Goal: Task Accomplishment & Management: Manage account settings

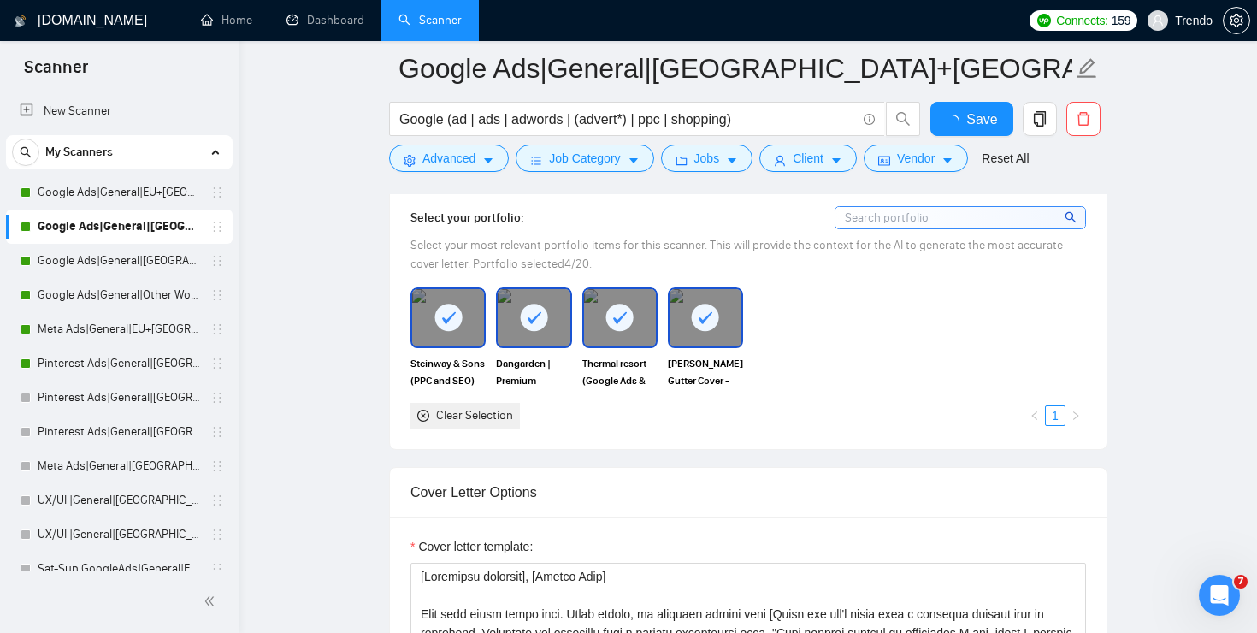
scroll to position [1737, 0]
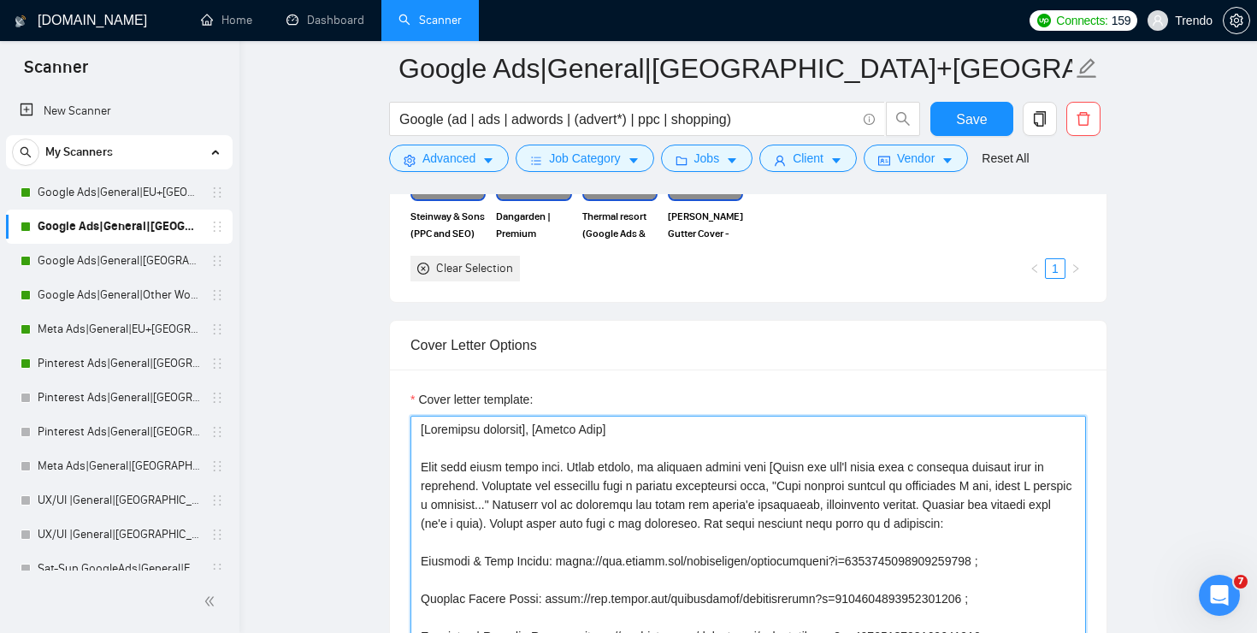
click at [672, 464] on textarea "Cover letter template:" at bounding box center [748, 608] width 676 height 385
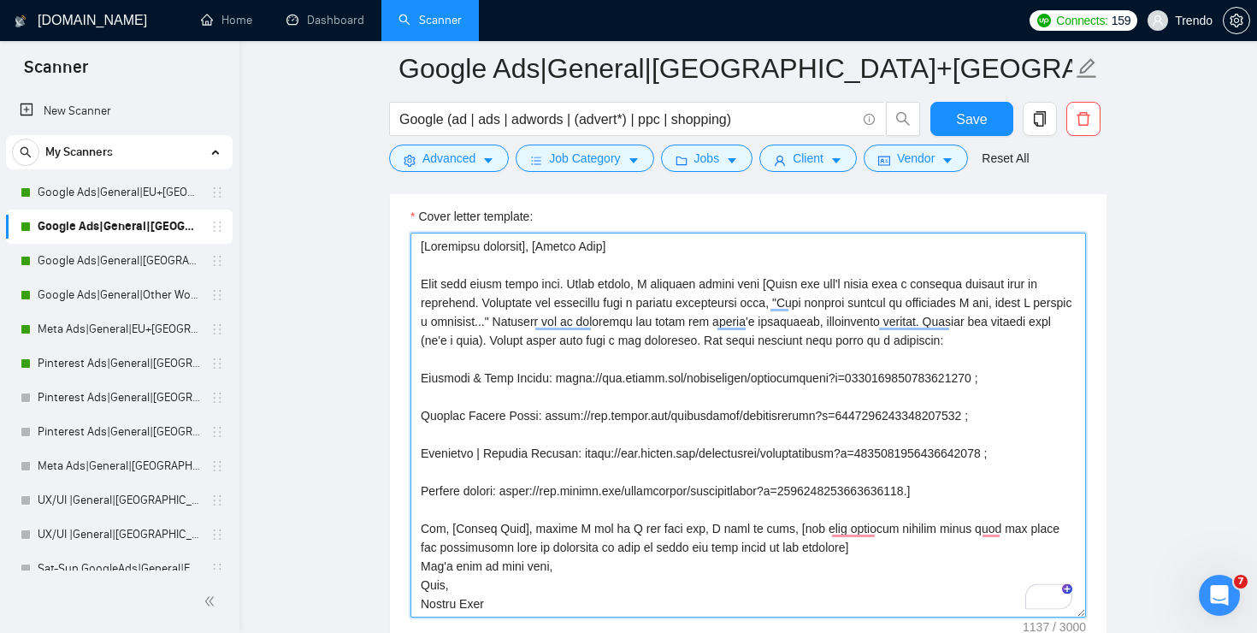
scroll to position [1921, 0]
type textarea "[Localized greeting], [Client Name] Your case looks super easy. Funny enough, I…"
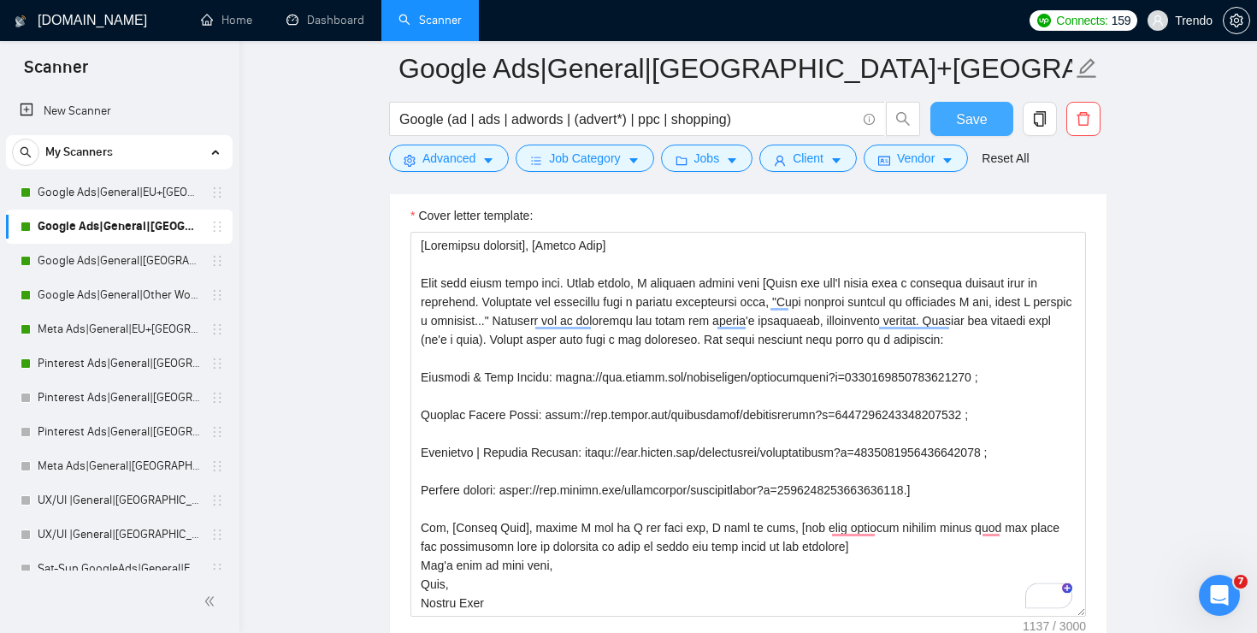
click at [960, 119] on span "Save" at bounding box center [971, 119] width 31 height 21
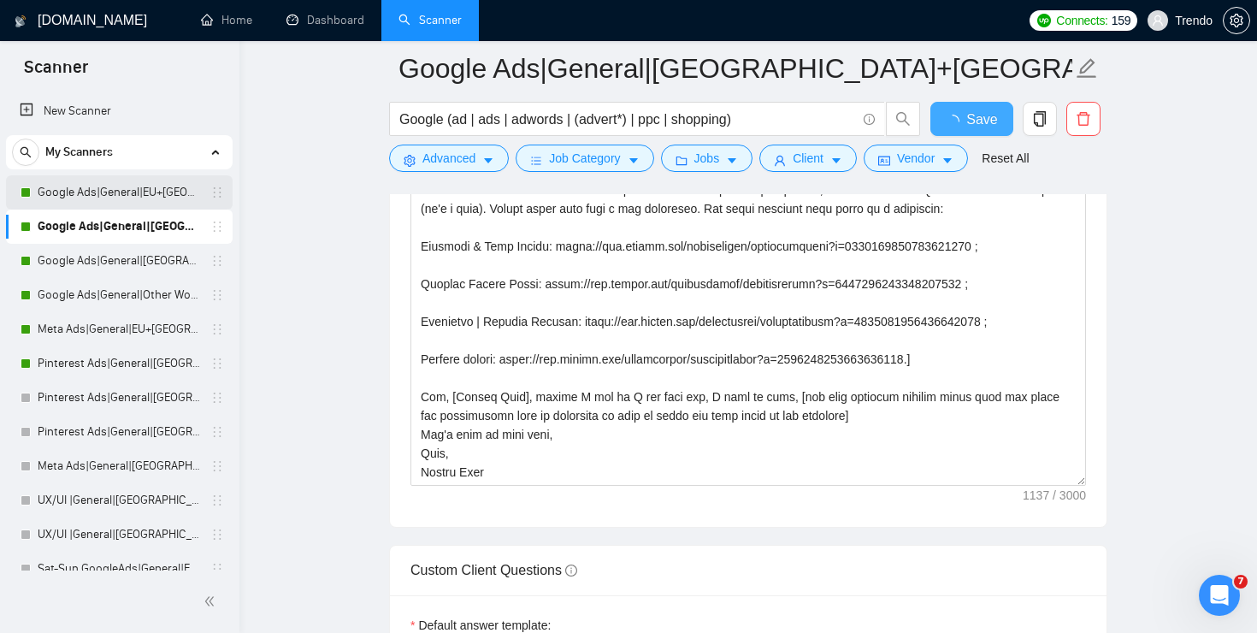
checkbox input "true"
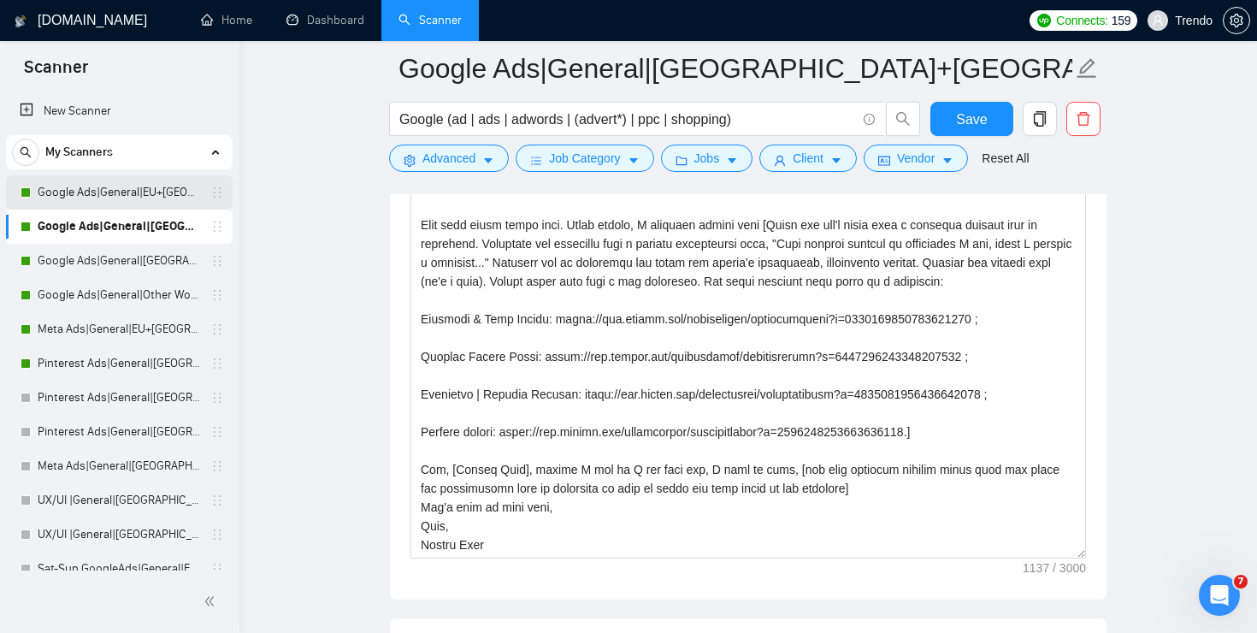
click at [133, 192] on link "Google Ads|General|EU+[GEOGRAPHIC_DATA]|" at bounding box center [119, 192] width 162 height 34
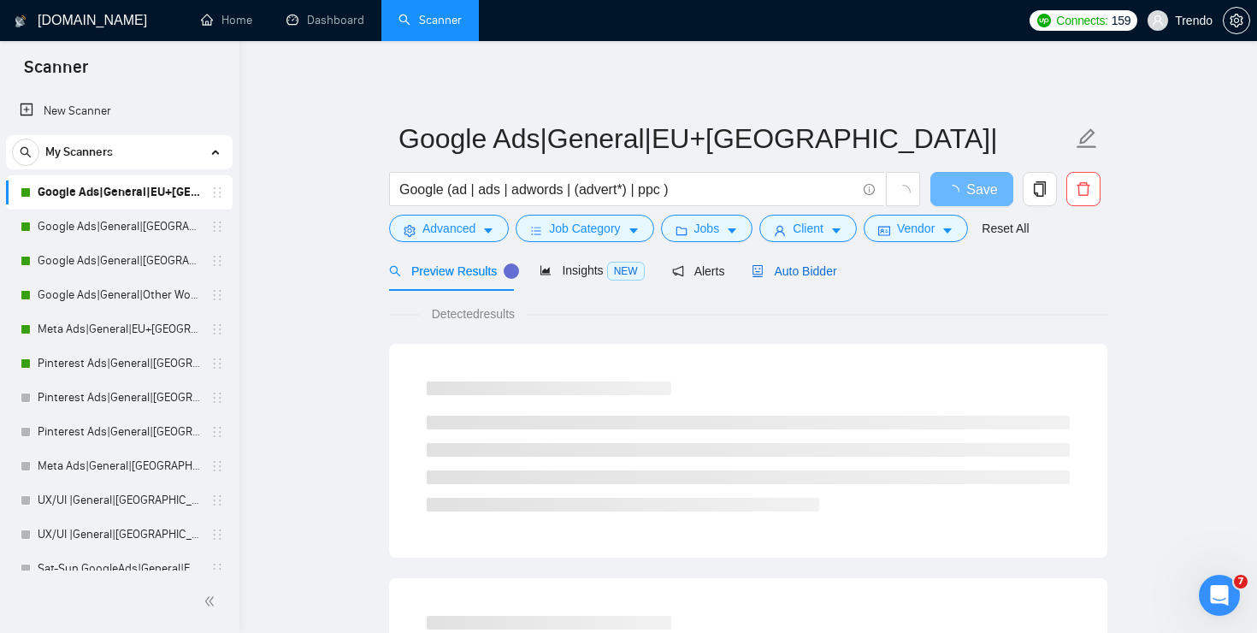
click at [778, 277] on span "Auto Bidder" at bounding box center [794, 271] width 85 height 14
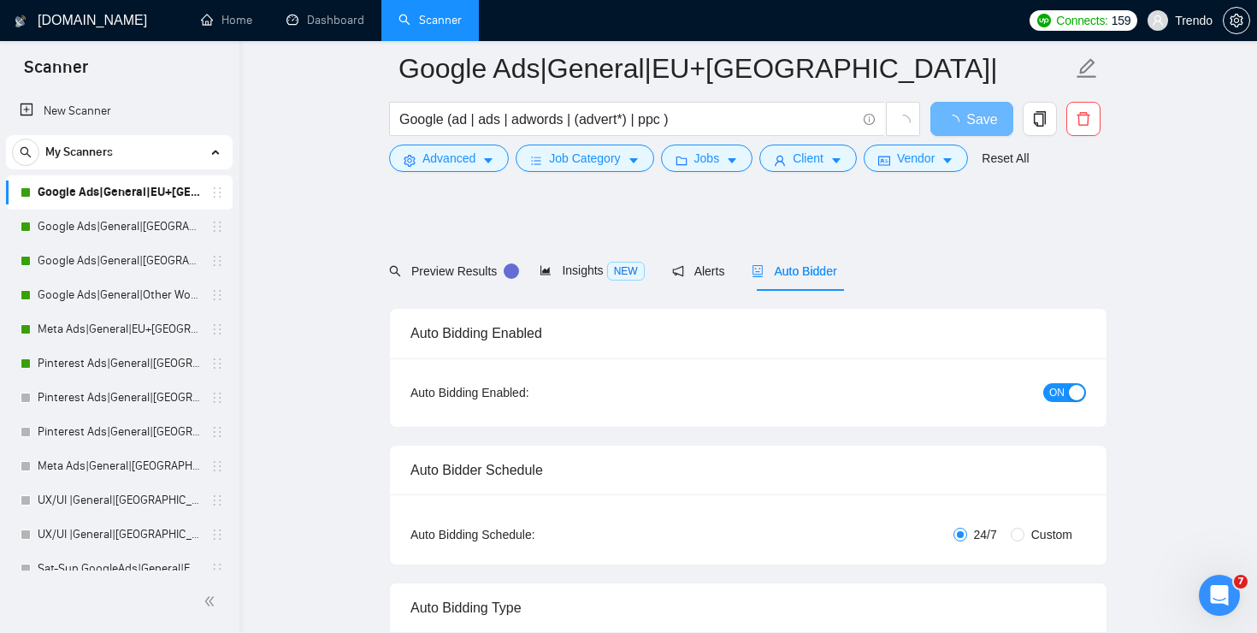
radio input "false"
radio input "true"
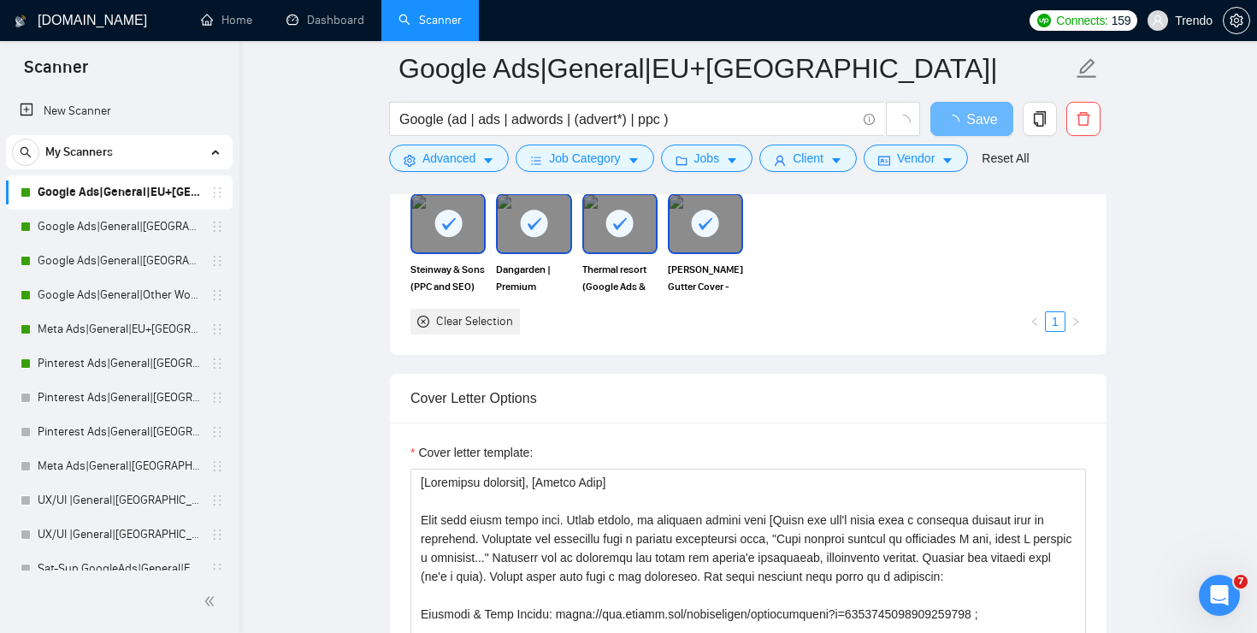
scroll to position [1823, 0]
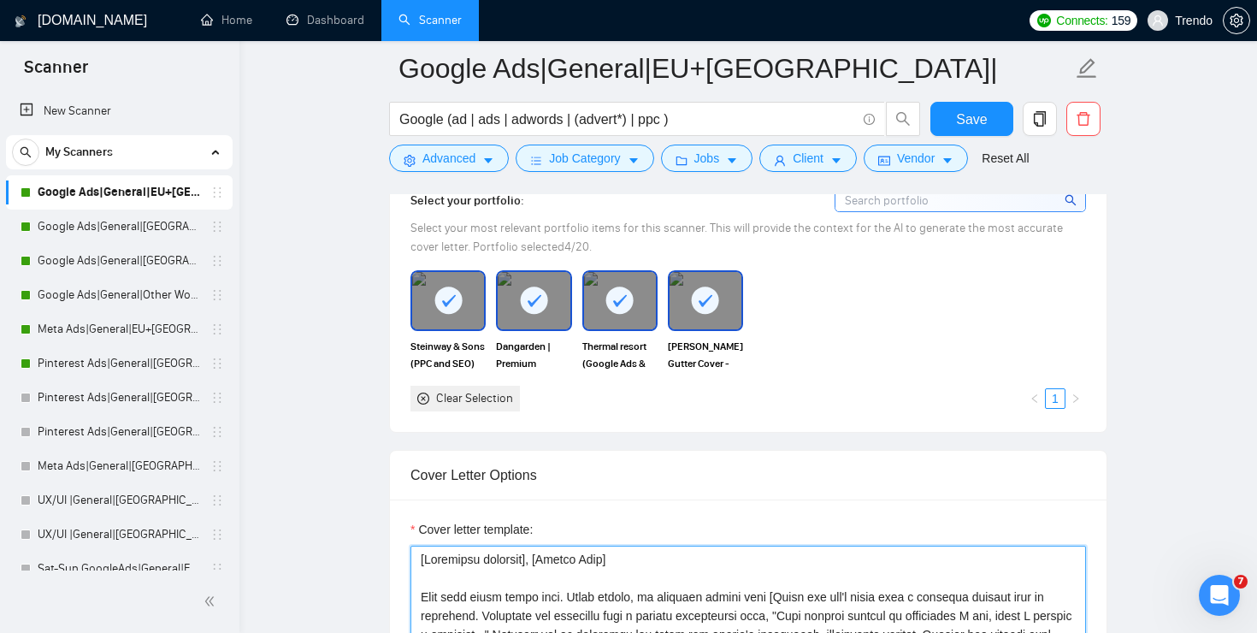
type textarea "[Localized greeting], [Client Name] Your case looks super easy. Funny enough, I…"
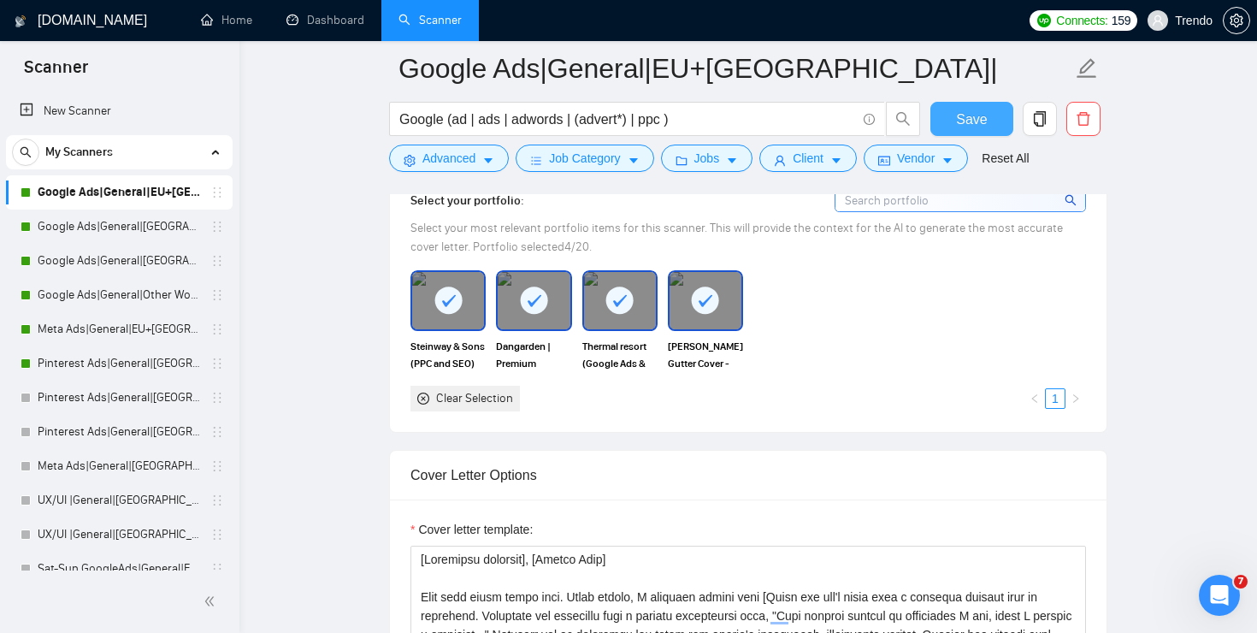
click at [959, 109] on span "Save" at bounding box center [971, 119] width 31 height 21
click at [130, 256] on link "Google Ads|General|[GEOGRAPHIC_DATA]|" at bounding box center [119, 261] width 162 height 34
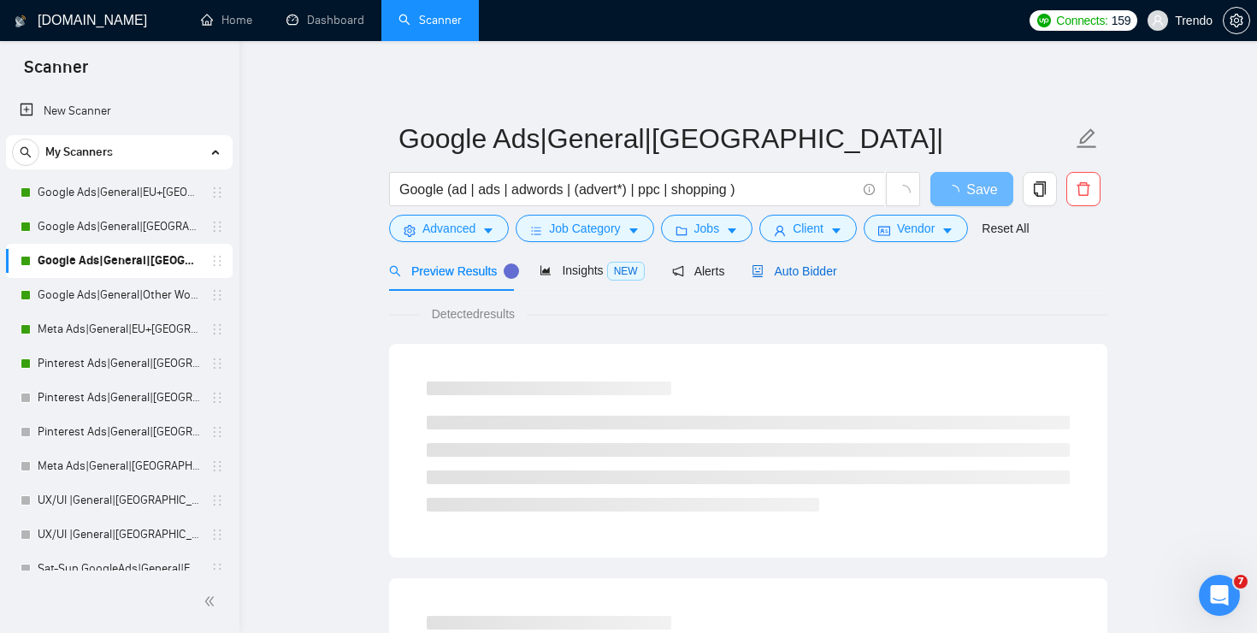
click at [790, 269] on span "Auto Bidder" at bounding box center [794, 271] width 85 height 14
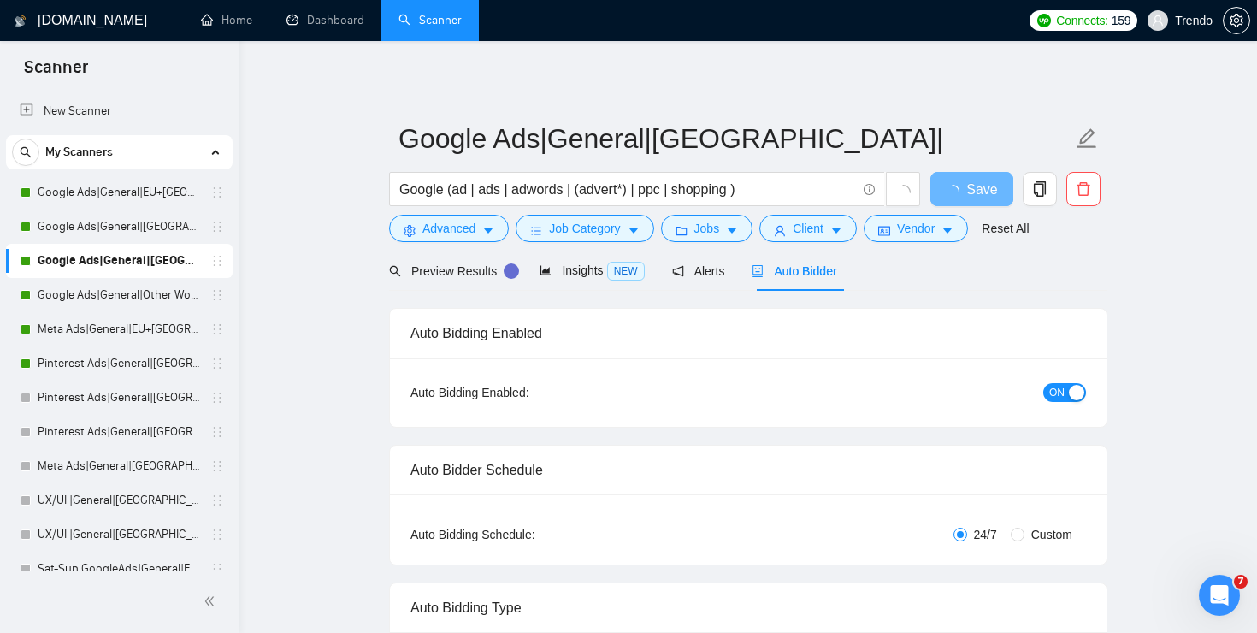
radio input "false"
radio input "true"
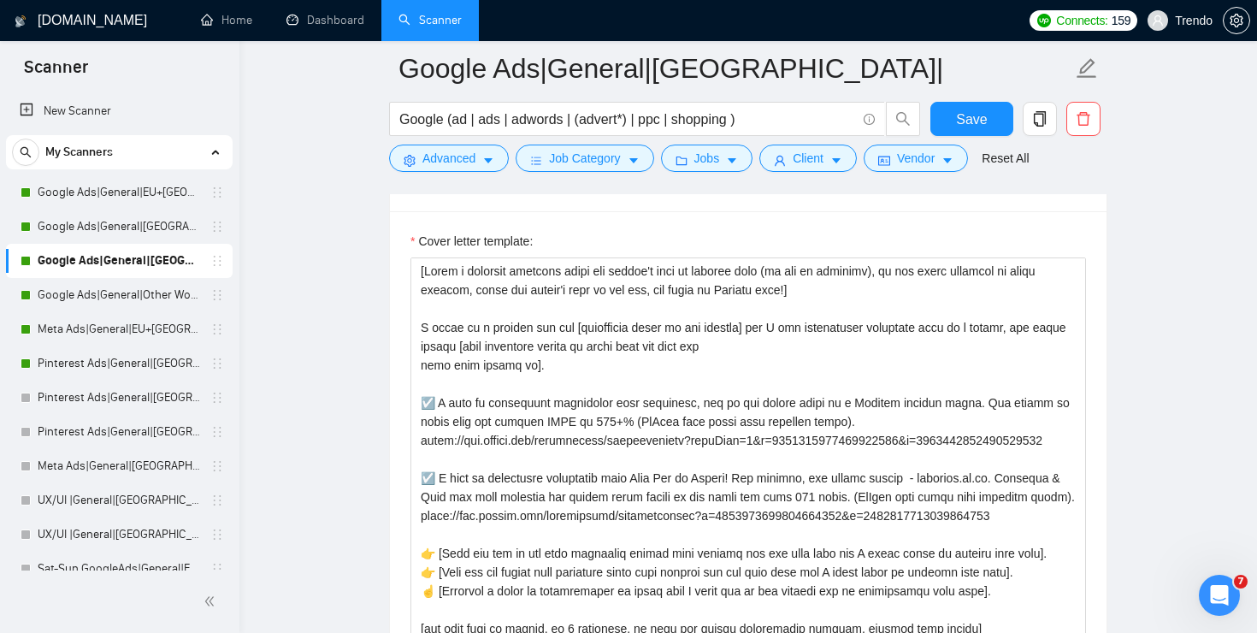
scroll to position [2112, 0]
click at [79, 299] on link "Google Ads|General|Other World|" at bounding box center [119, 295] width 162 height 34
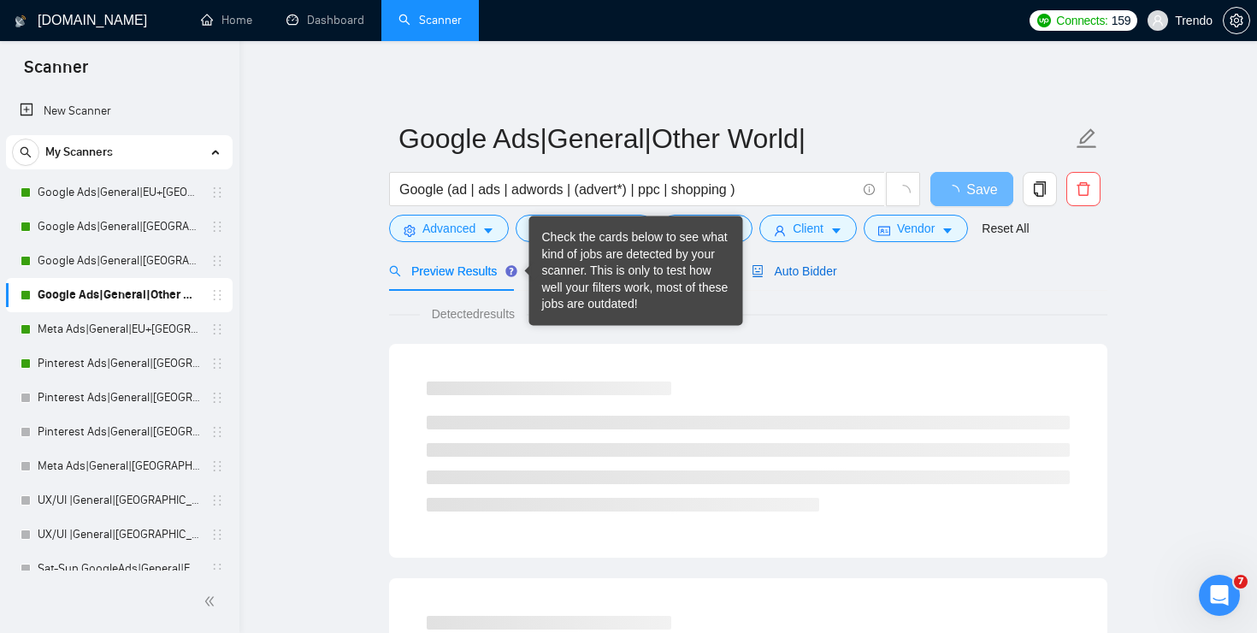
click at [776, 262] on div "Auto Bidder" at bounding box center [794, 271] width 85 height 19
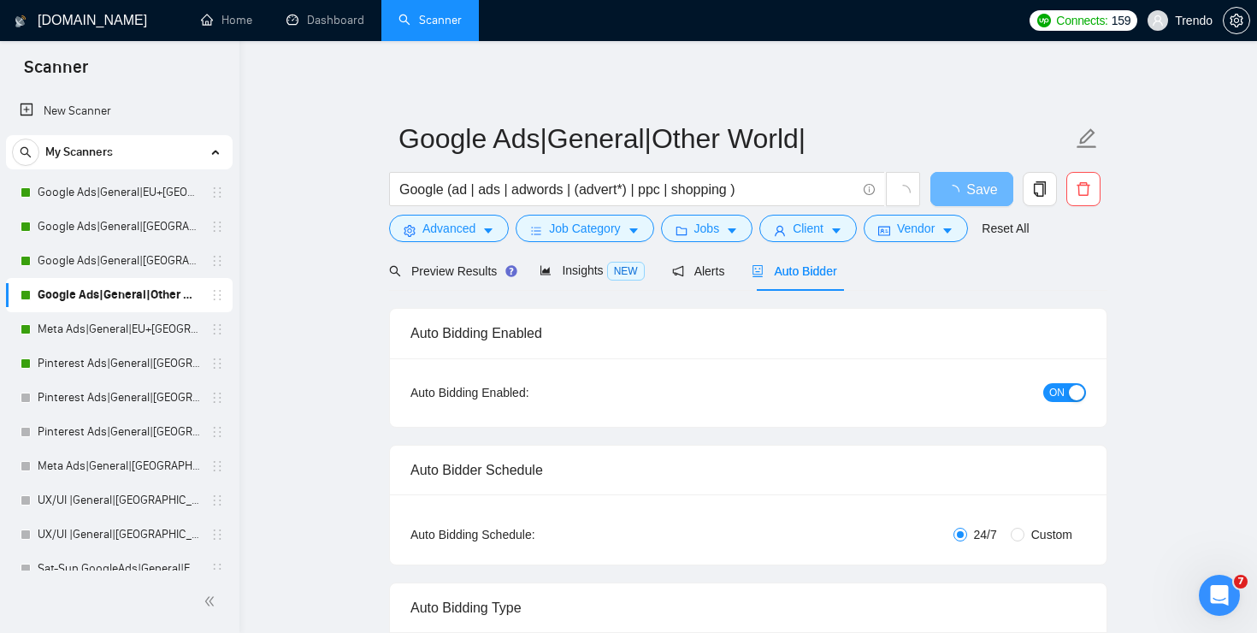
radio input "false"
radio input "true"
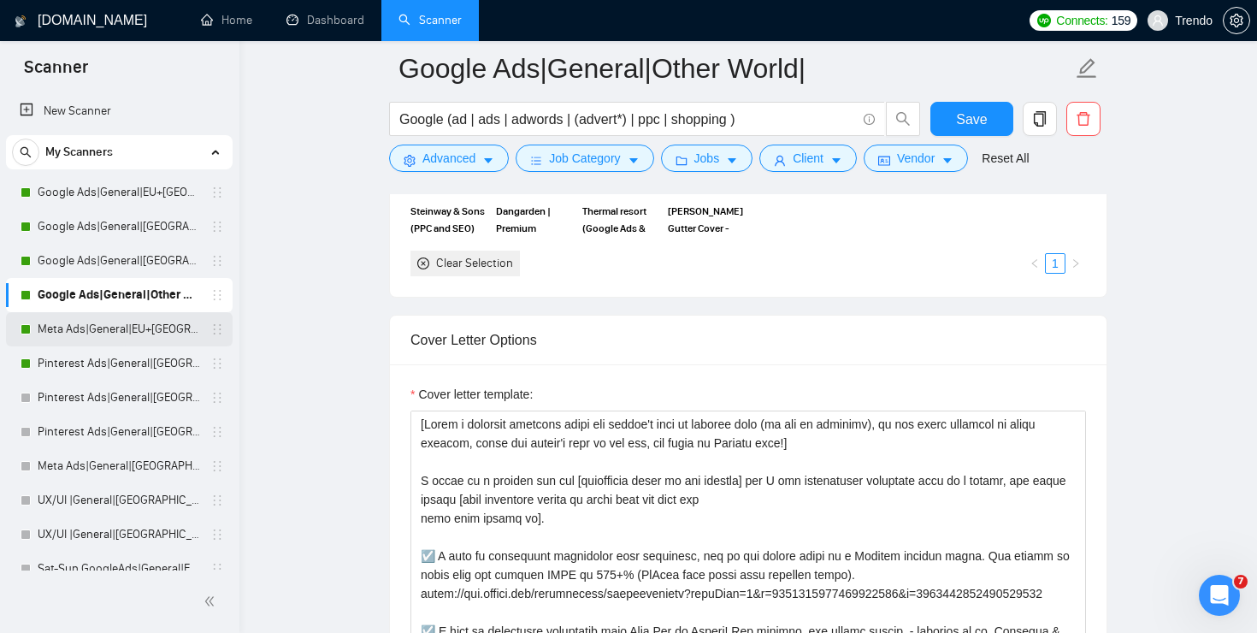
click at [152, 332] on link "Meta Ads|General|EU+[GEOGRAPHIC_DATA]|" at bounding box center [119, 329] width 162 height 34
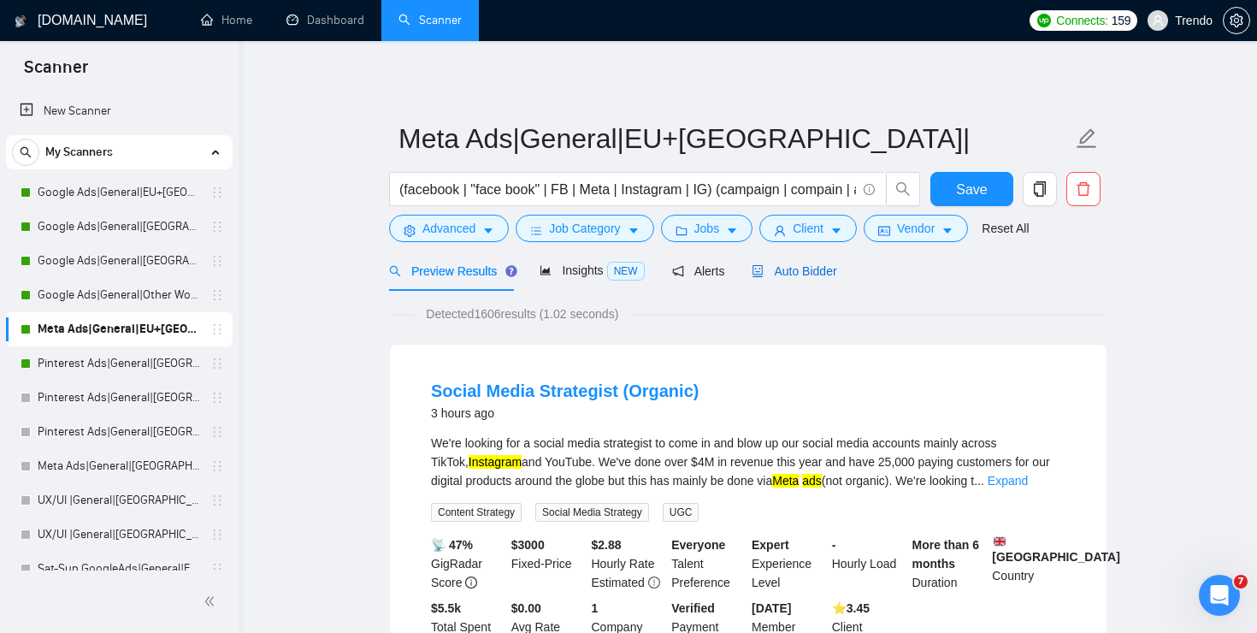
click at [828, 269] on span "Auto Bidder" at bounding box center [794, 271] width 85 height 14
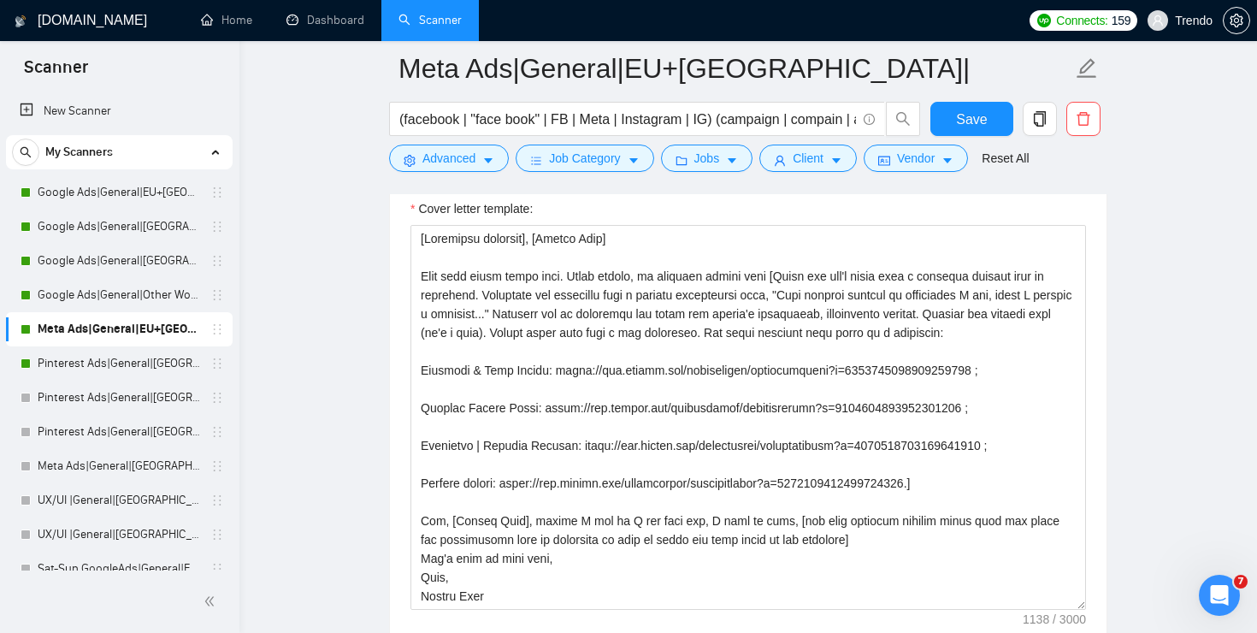
scroll to position [2116, 0]
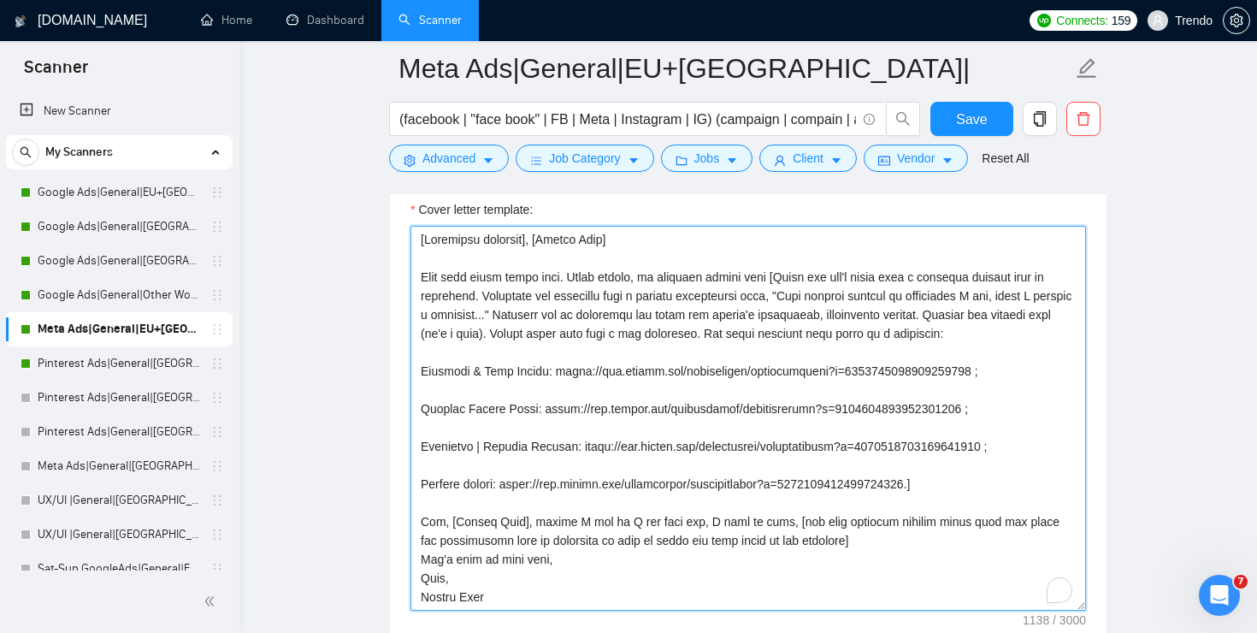
click at [677, 277] on textarea "Cover letter template:" at bounding box center [748, 418] width 676 height 385
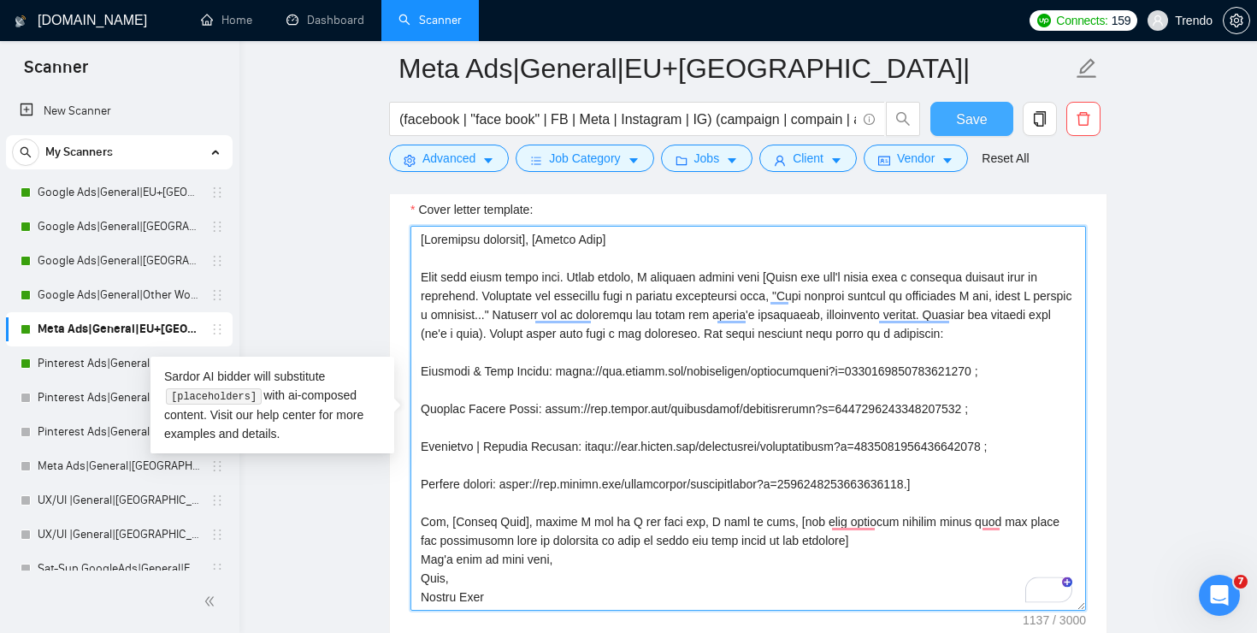
type textarea "[Localized greeting], [Client Name] Your case looks super easy. Funny enough, I…"
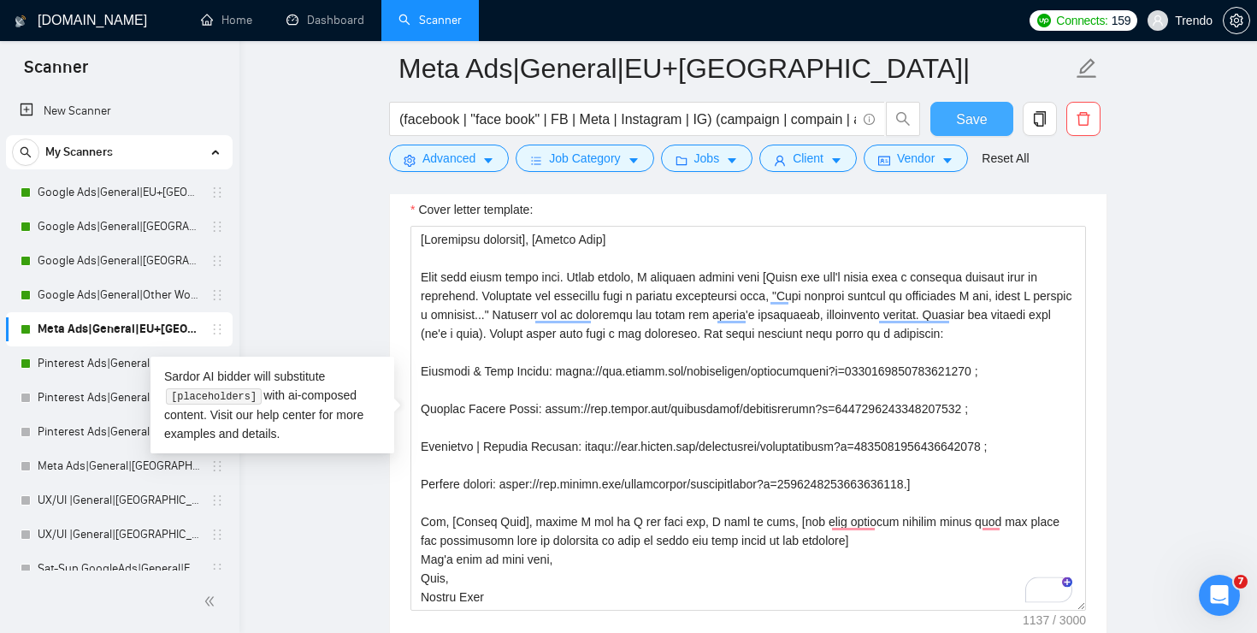
click at [955, 108] on button "Save" at bounding box center [971, 119] width 83 height 34
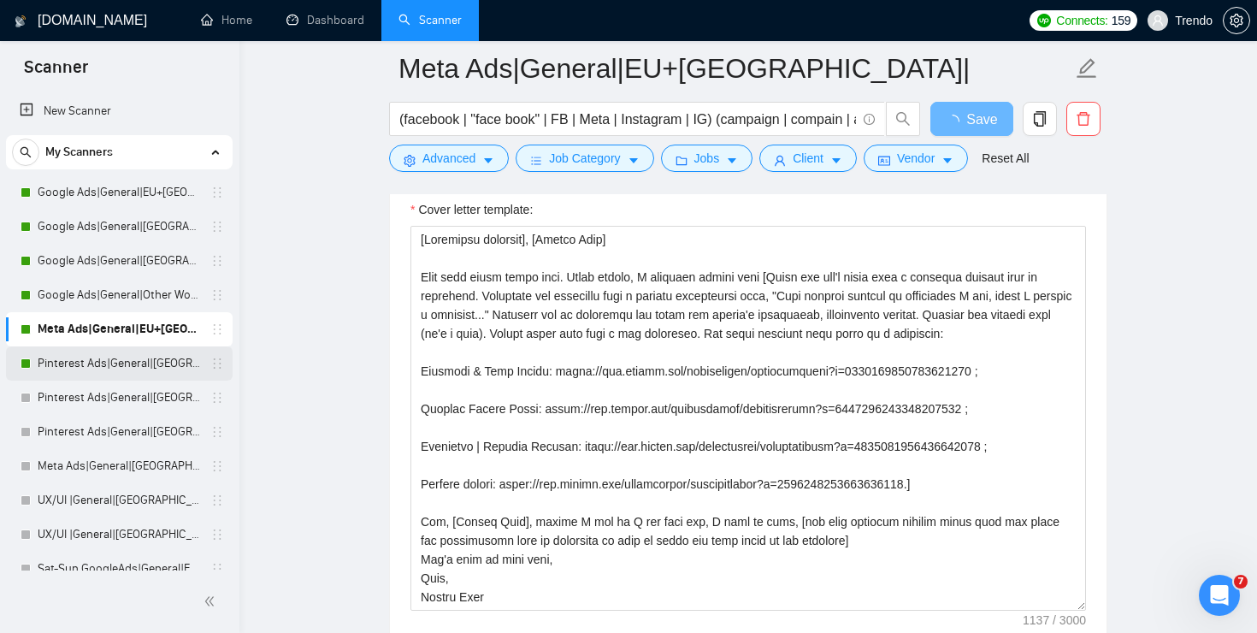
click at [80, 356] on link "Pinterest Ads|General|[GEOGRAPHIC_DATA]+[GEOGRAPHIC_DATA]|" at bounding box center [119, 363] width 162 height 34
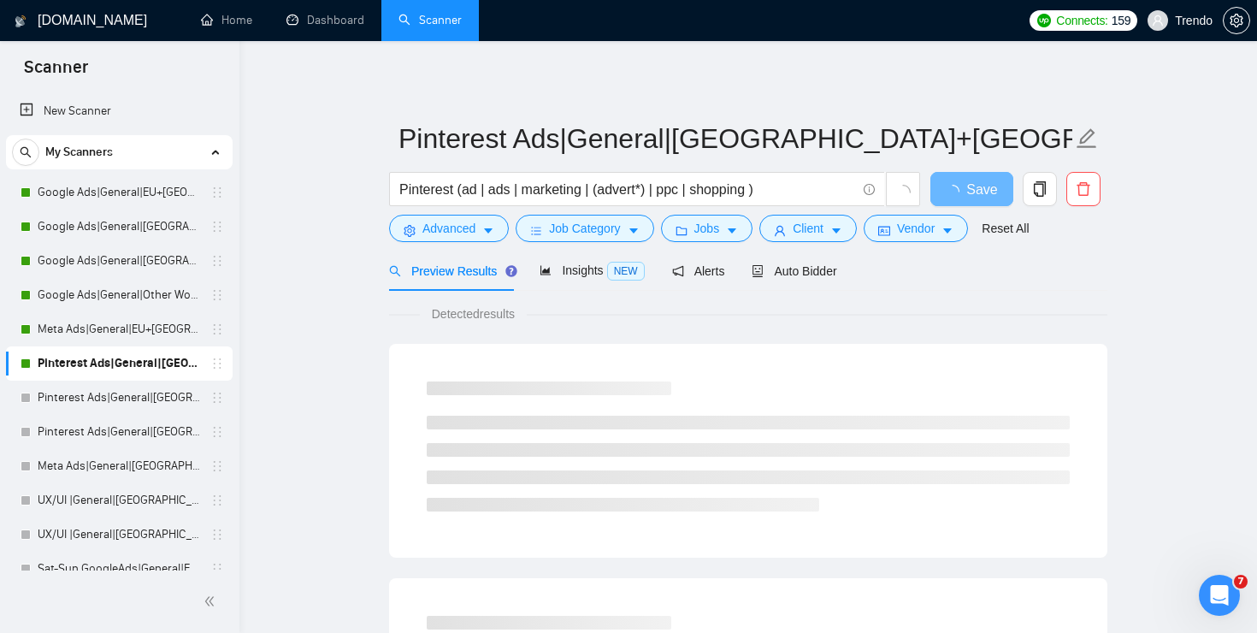
click at [783, 250] on form "Pinterest Ads|General|[GEOGRAPHIC_DATA]+[GEOGRAPHIC_DATA]| Pinterest (ad | ads …" at bounding box center [748, 180] width 718 height 139
click at [783, 273] on span "Auto Bidder" at bounding box center [794, 271] width 85 height 14
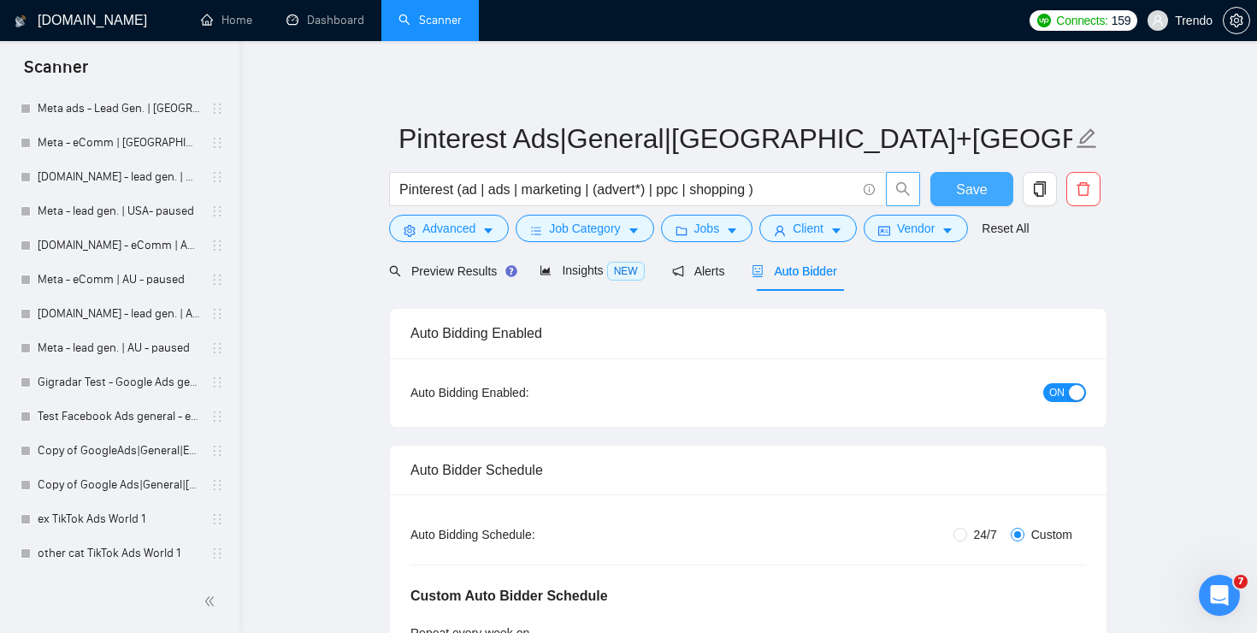
drag, startPoint x: 981, startPoint y: 193, endPoint x: 916, endPoint y: 198, distance: 65.2
click at [981, 193] on span "Save" at bounding box center [971, 189] width 31 height 21
click at [351, 27] on link "Dashboard" at bounding box center [325, 20] width 78 height 15
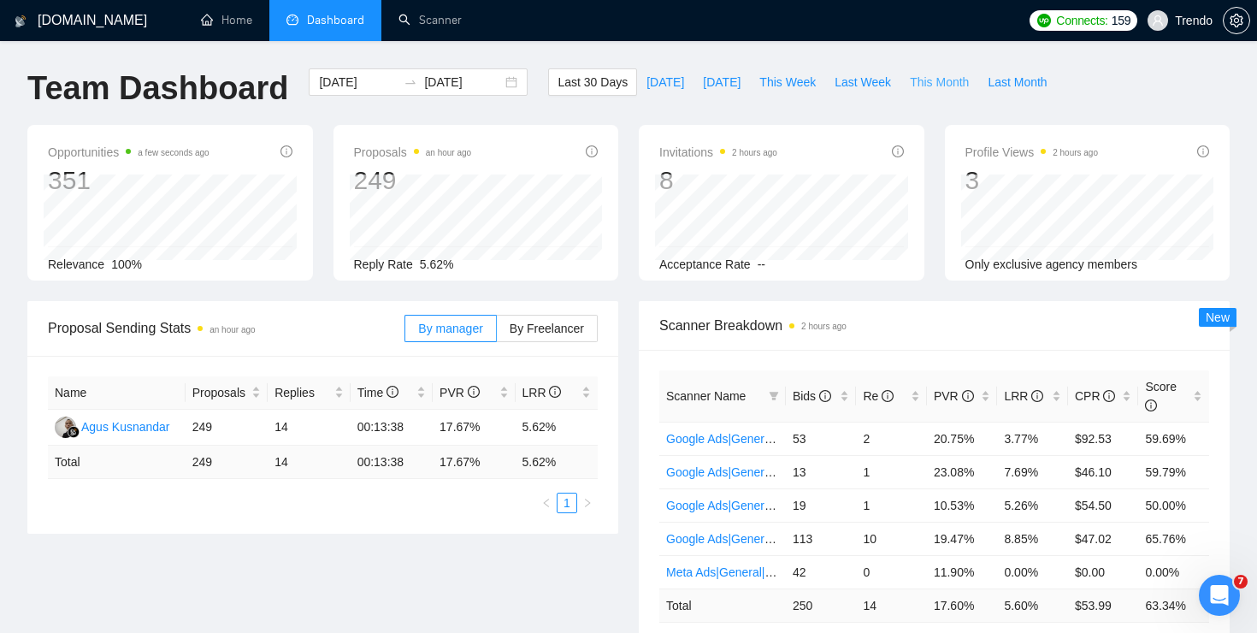
click at [964, 83] on span "This Month" at bounding box center [939, 82] width 59 height 19
type input "[DATE]"
click at [890, 83] on span "Last Week" at bounding box center [863, 82] width 56 height 19
type input "[DATE]"
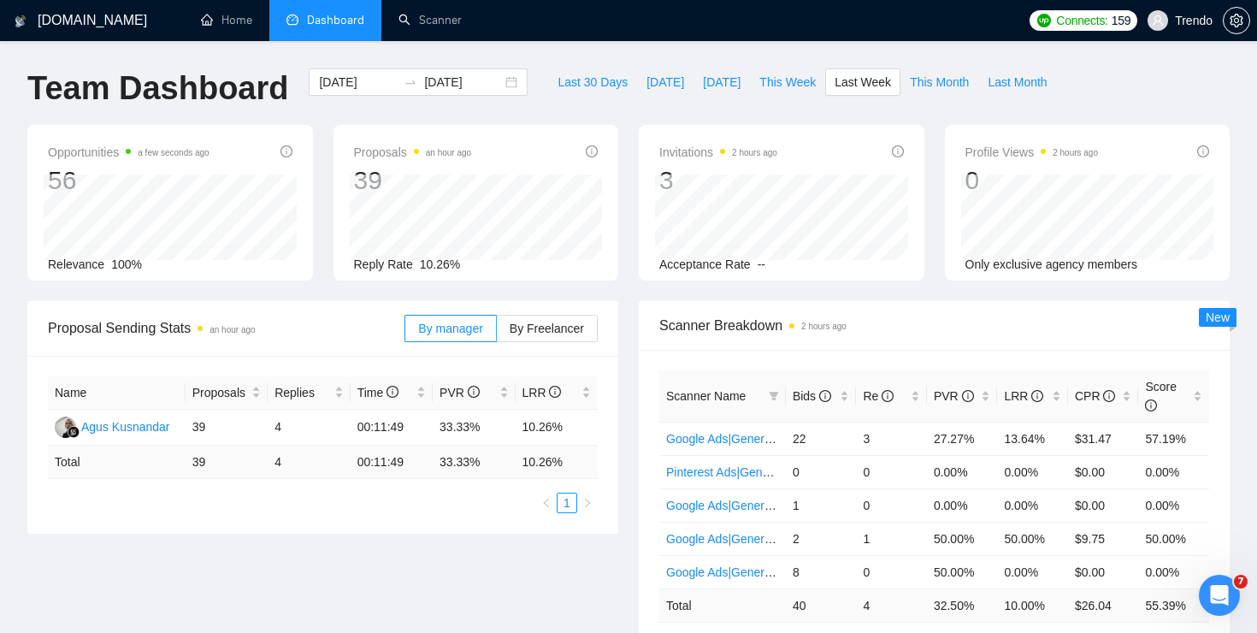
type input "[DATE]"
